Goal: Transaction & Acquisition: Subscribe to service/newsletter

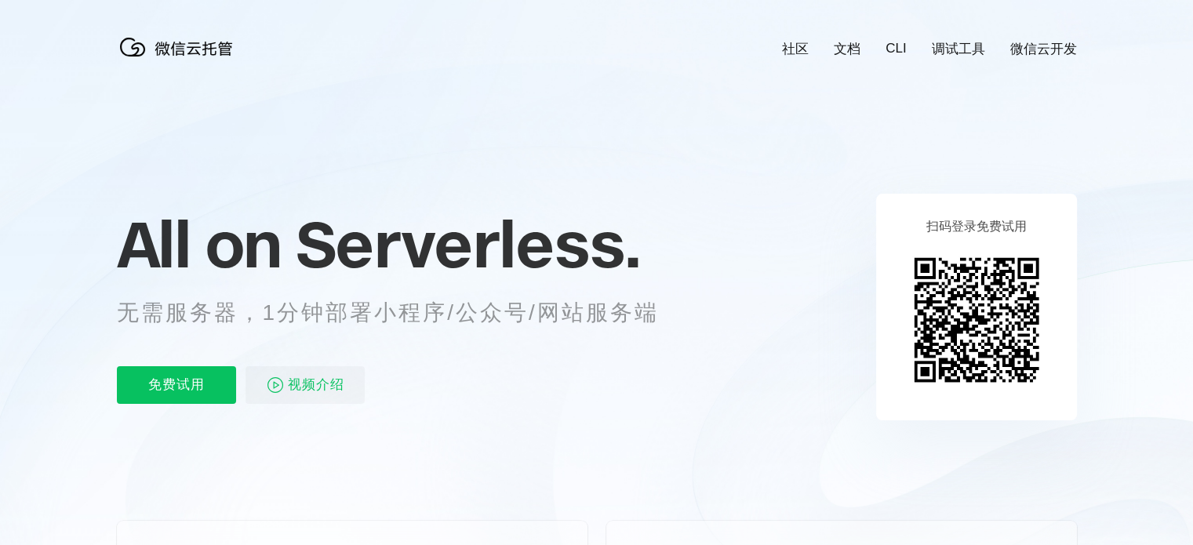
scroll to position [0, 2790]
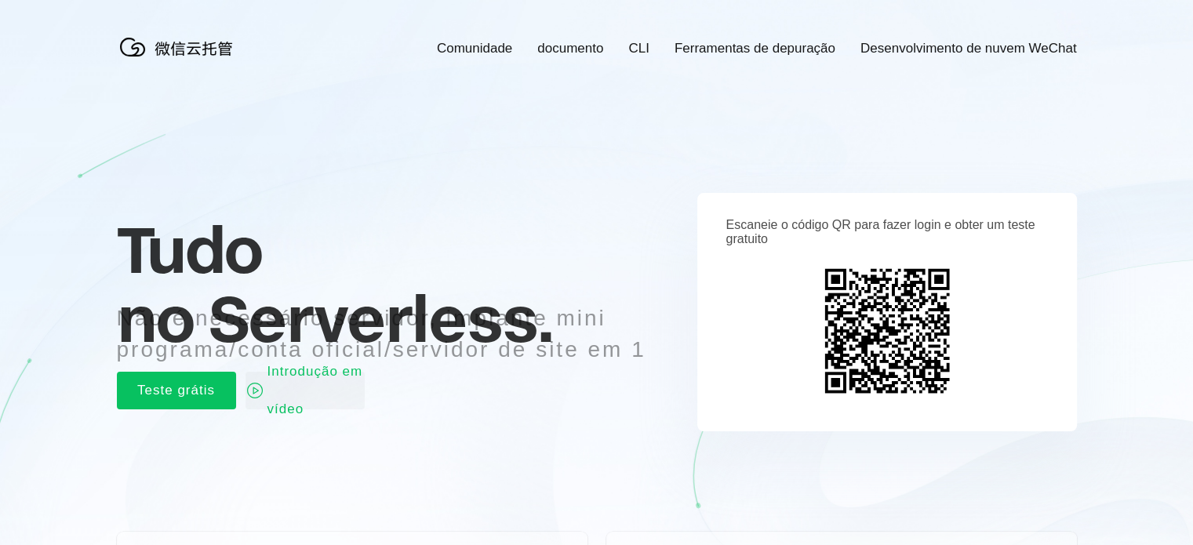
click at [56, 149] on icon at bounding box center [597, 423] width 1507 height 847
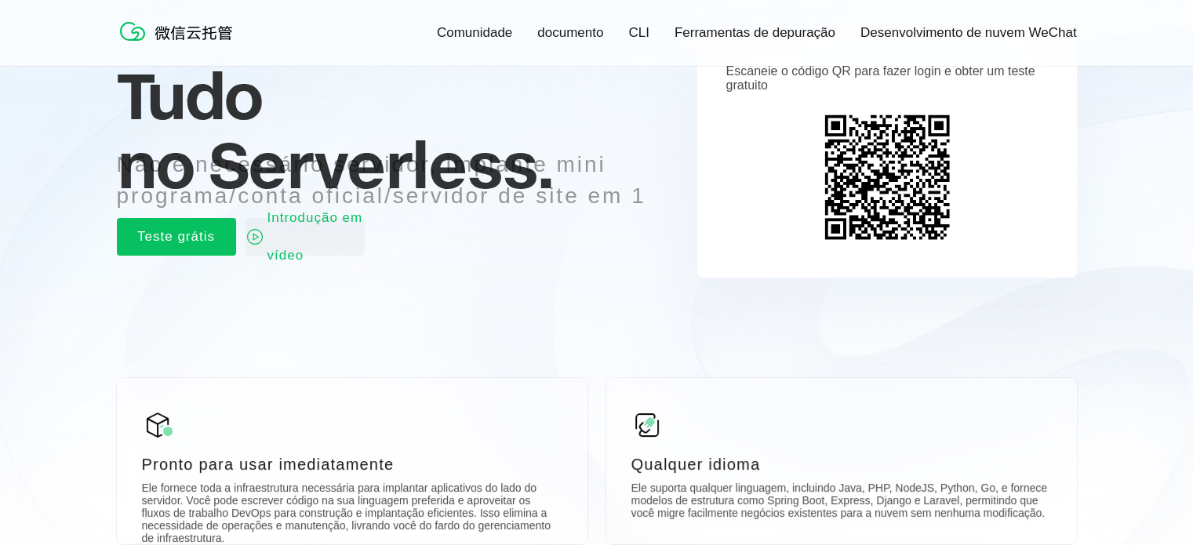
scroll to position [156, 0]
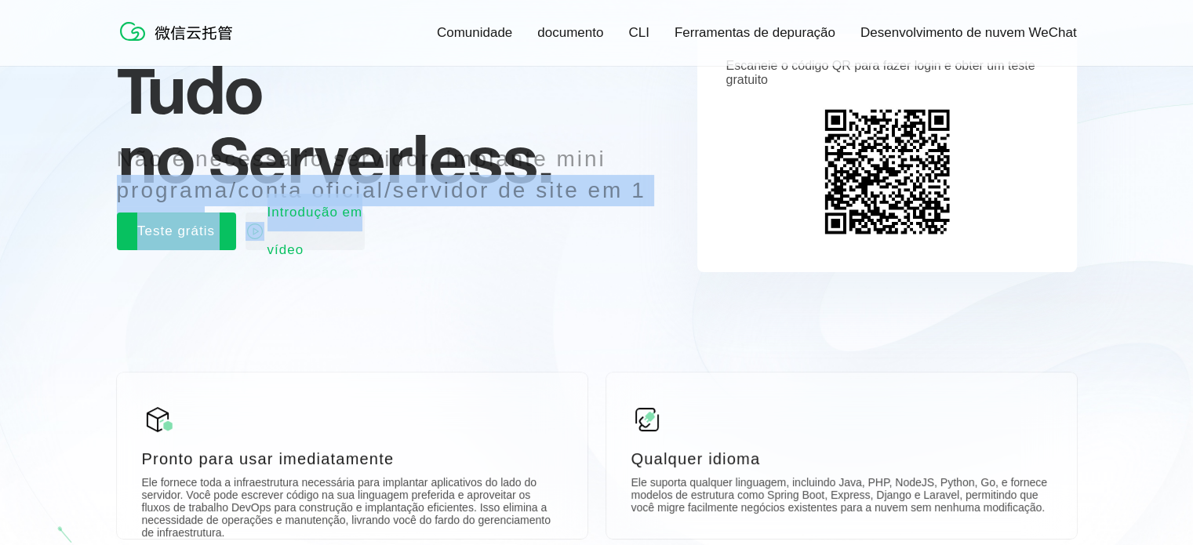
drag, startPoint x: 658, startPoint y: 195, endPoint x: 120, endPoint y: 194, distance: 537.5
click at [120, 194] on div "Tudo no Serverless. Não é necessário servidor, implante mini programa/conta ofi…" at bounding box center [407, 153] width 581 height 228
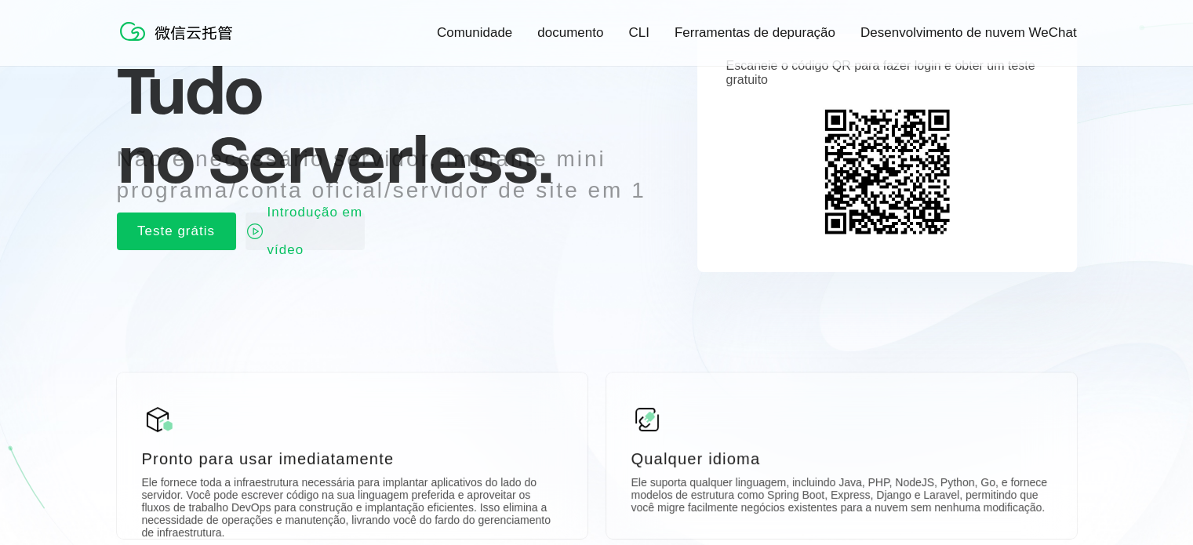
click at [34, 236] on icon at bounding box center [597, 267] width 1507 height 847
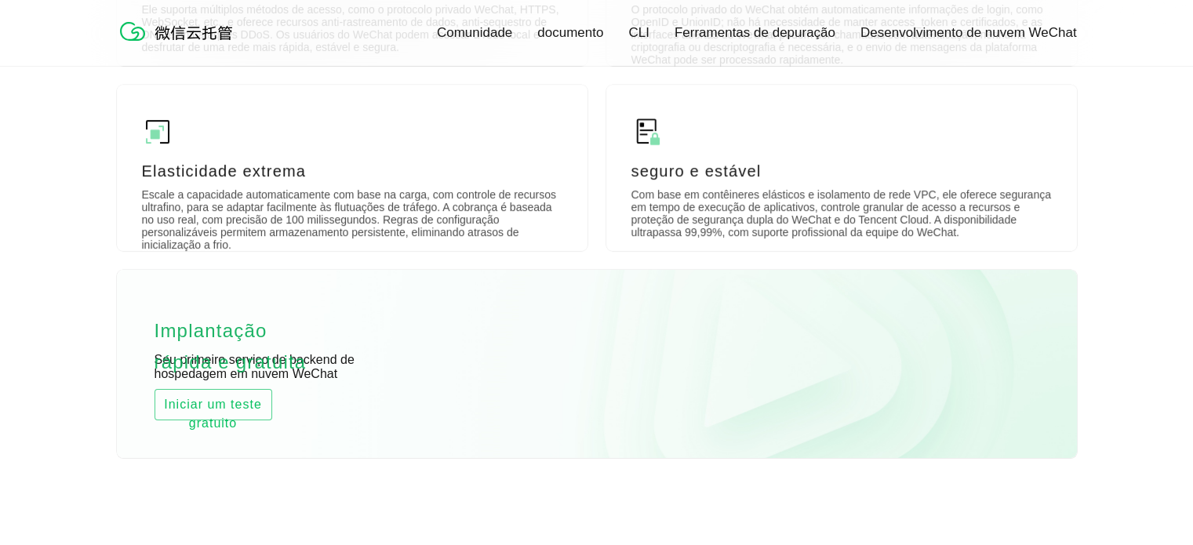
scroll to position [837, 0]
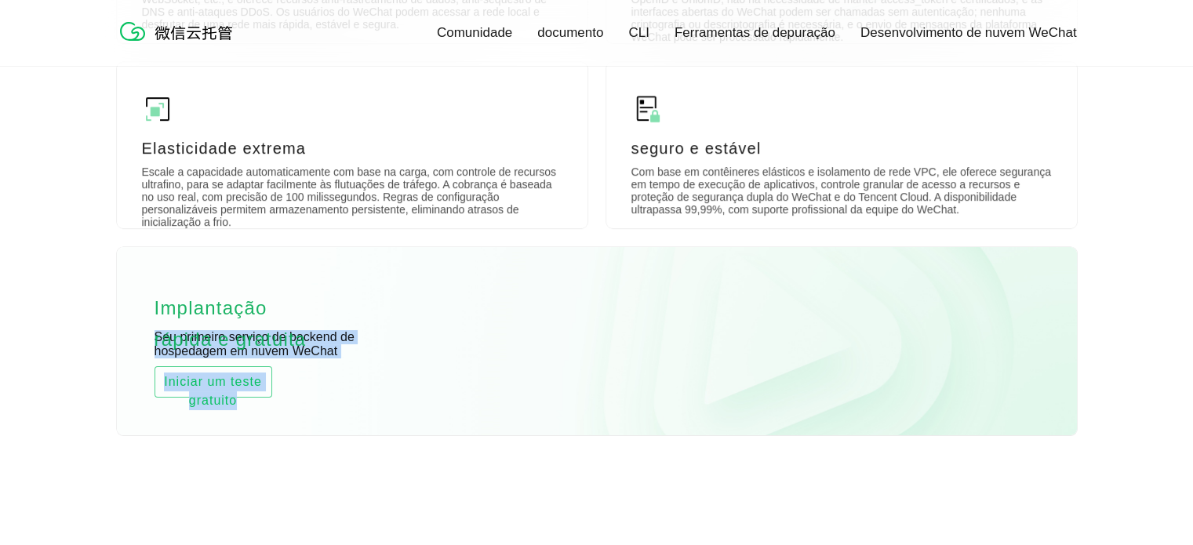
drag, startPoint x: 347, startPoint y: 417, endPoint x: 104, endPoint y: 341, distance: 254.9
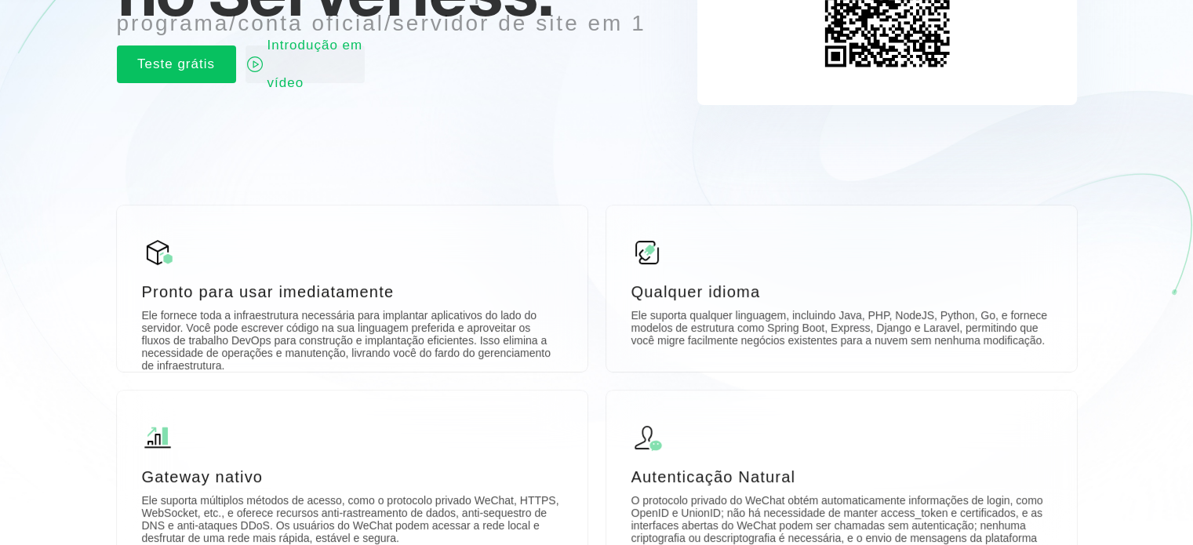
scroll to position [0, 0]
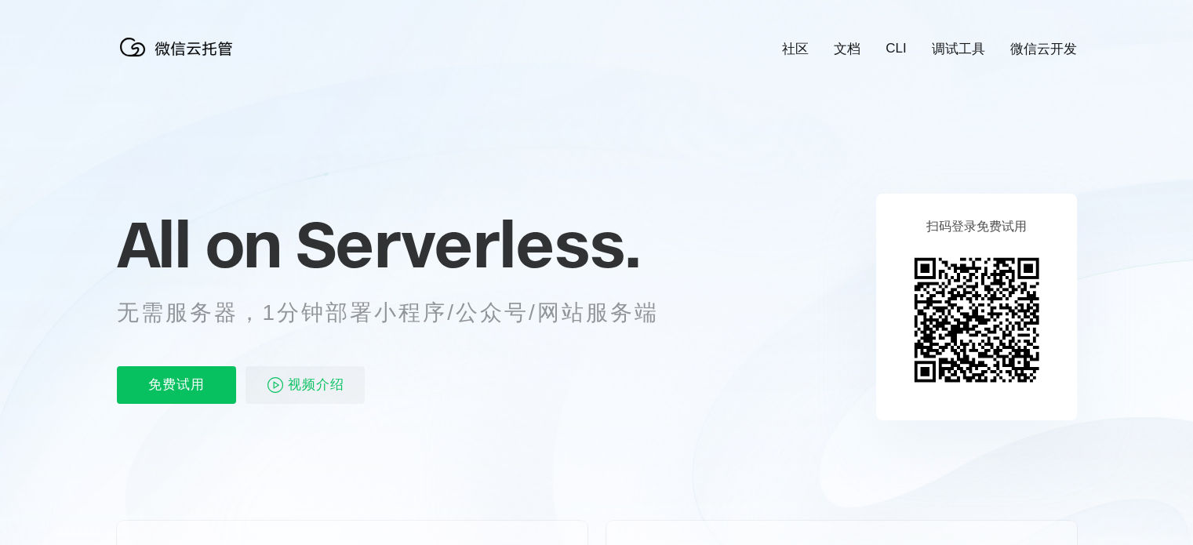
click at [1155, 124] on icon at bounding box center [597, 423] width 1507 height 847
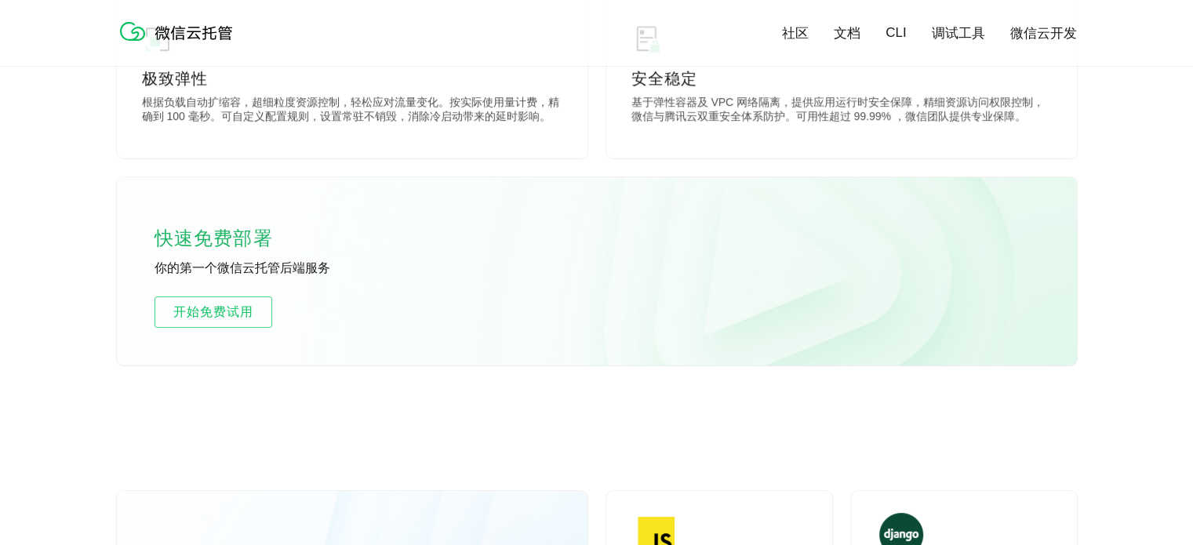
scroll to position [930, 0]
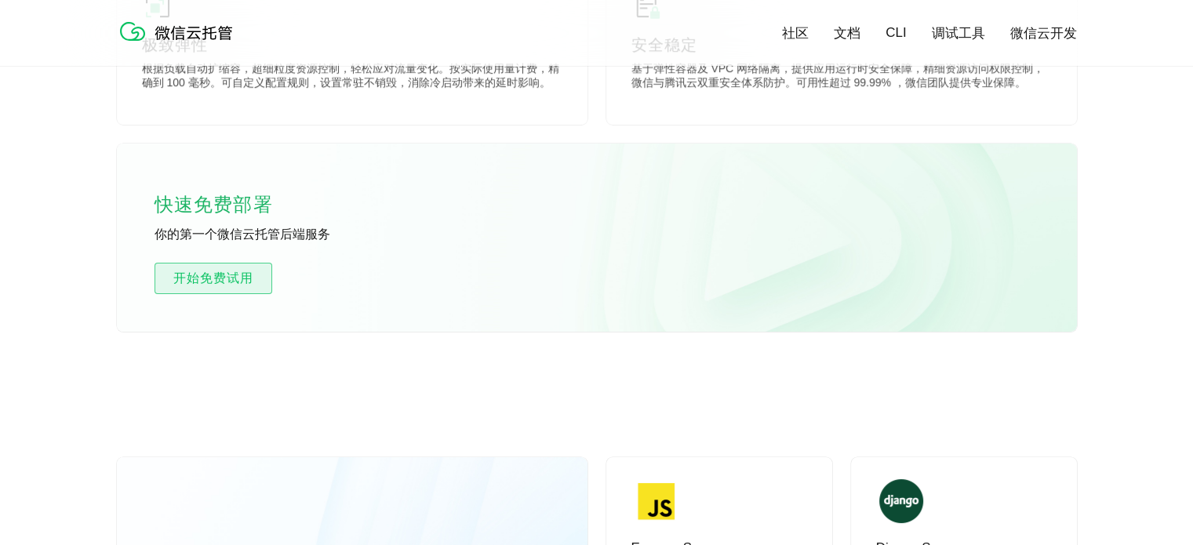
click at [236, 279] on span "开始免费试用" at bounding box center [213, 278] width 116 height 19
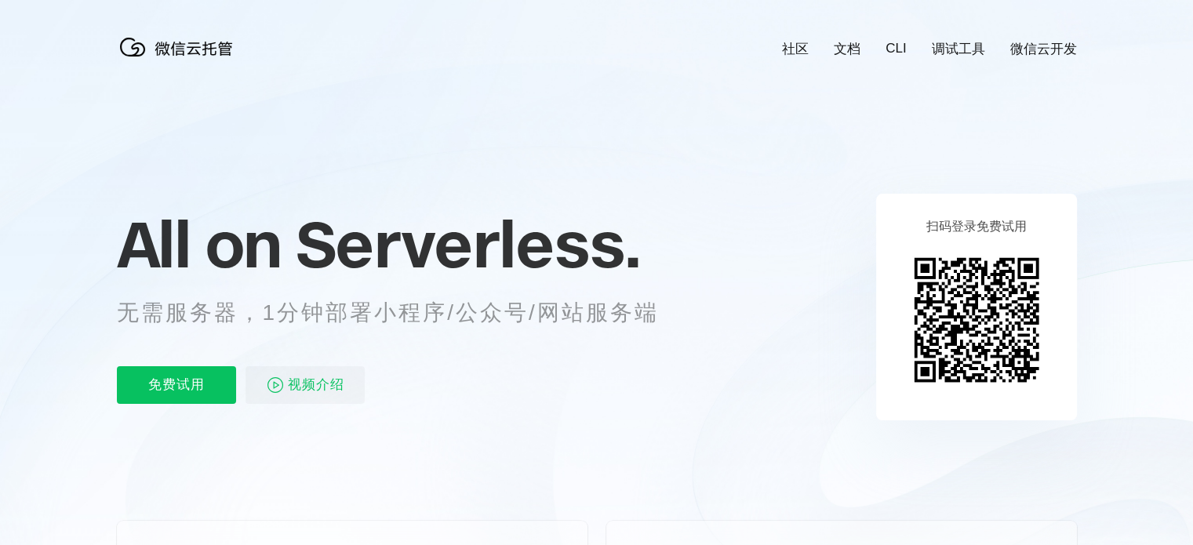
click at [29, 156] on icon at bounding box center [597, 423] width 1507 height 847
